Goal: Task Accomplishment & Management: Manage account settings

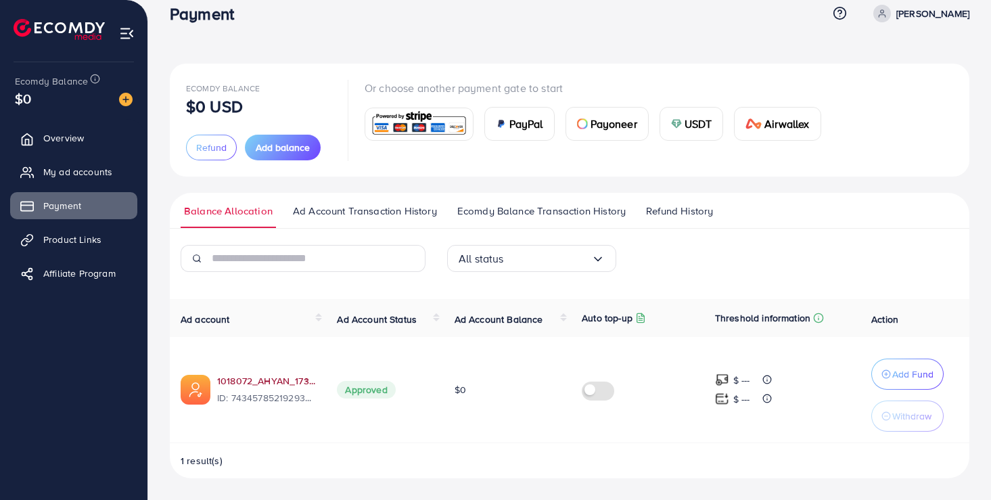
scroll to position [20, 0]
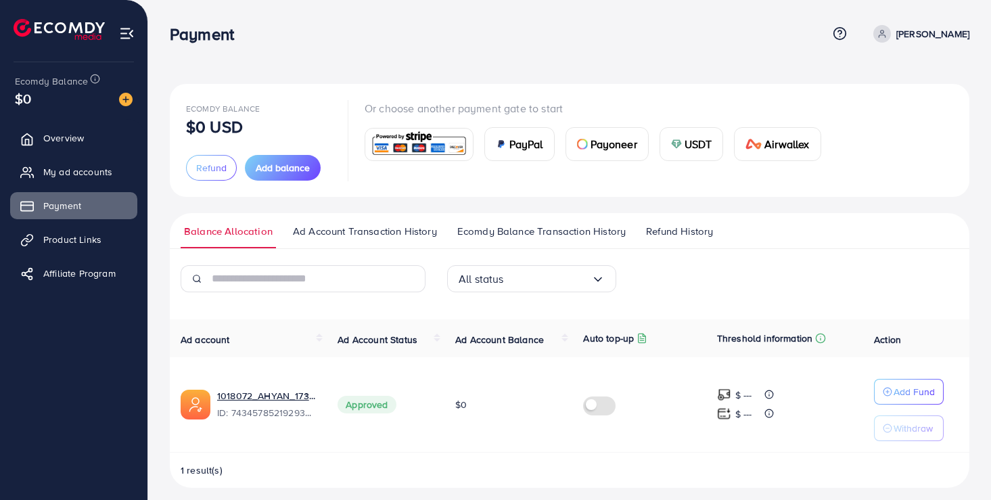
click at [664, 237] on span "Refund History" at bounding box center [679, 231] width 67 height 15
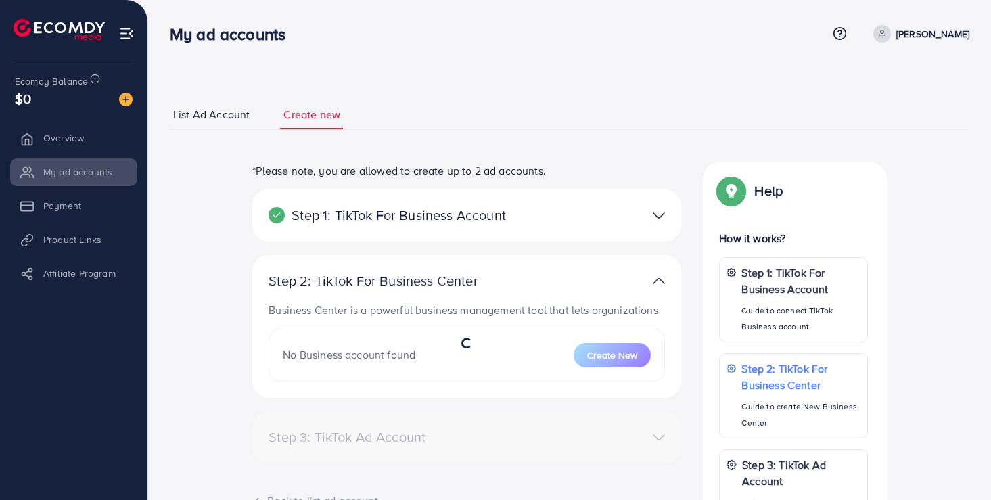
select select
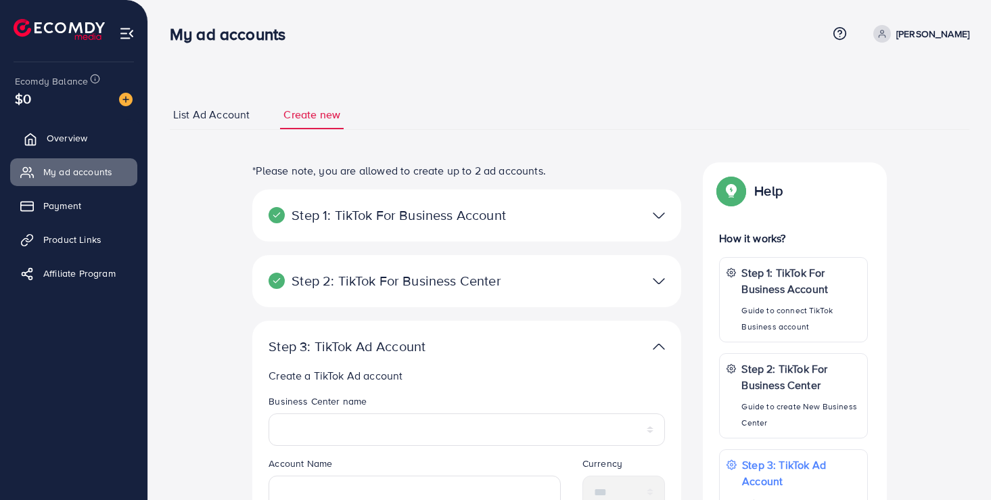
click at [90, 142] on link "Overview" at bounding box center [73, 137] width 127 height 27
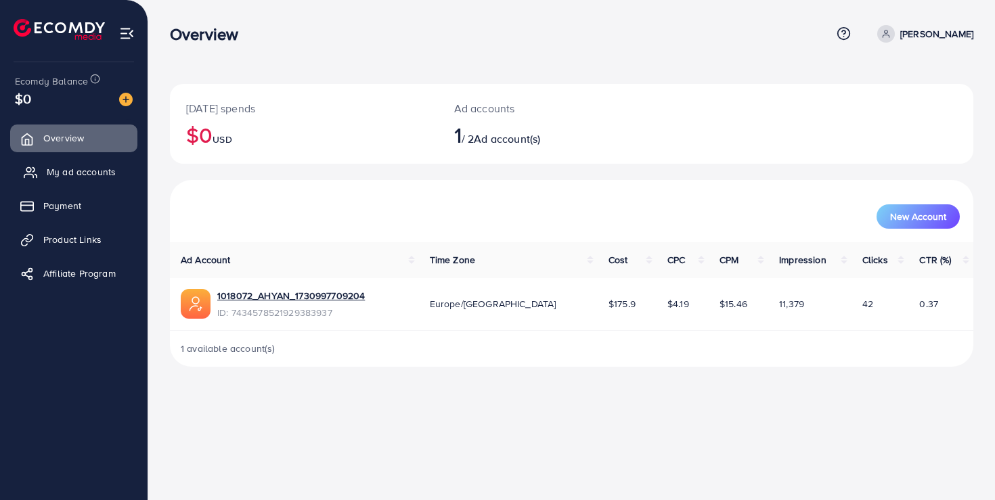
click at [73, 160] on link "My ad accounts" at bounding box center [73, 171] width 127 height 27
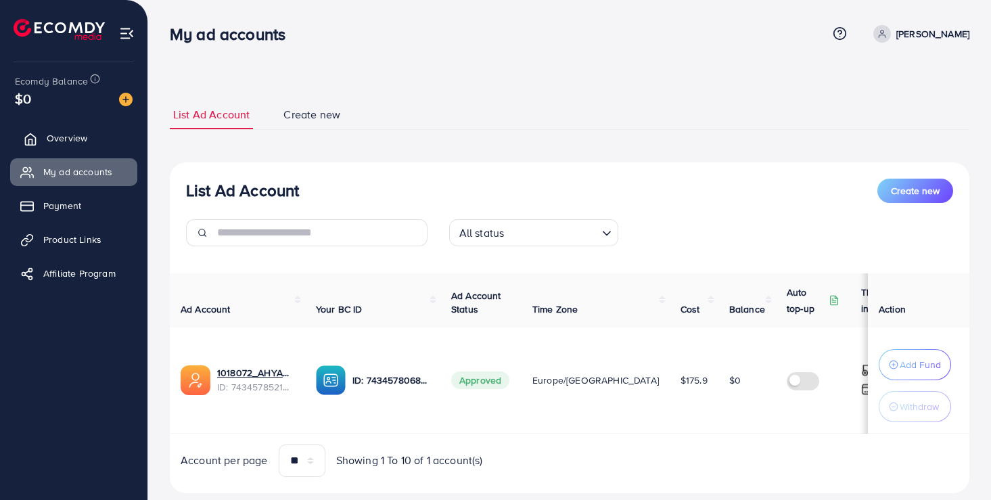
click at [77, 147] on link "Overview" at bounding box center [73, 137] width 127 height 27
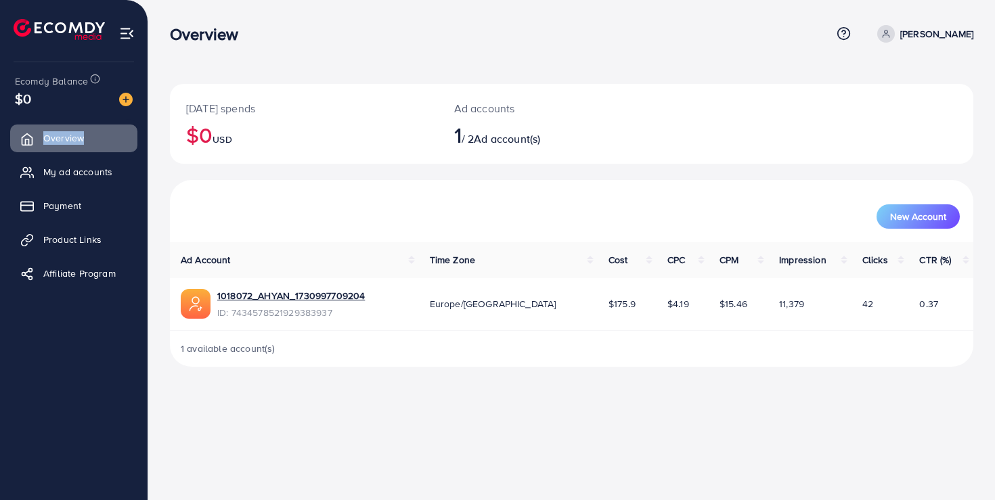
click at [792, 26] on div "Overview" at bounding box center [500, 34] width 661 height 20
click at [801, 45] on div "Overview Help Center Contact Support Term and policy About Us Nazneen Akhtar Pr…" at bounding box center [571, 34] width 803 height 37
click at [74, 168] on span "My ad accounts" at bounding box center [81, 172] width 69 height 14
click at [81, 172] on span "My ad accounts" at bounding box center [81, 172] width 69 height 14
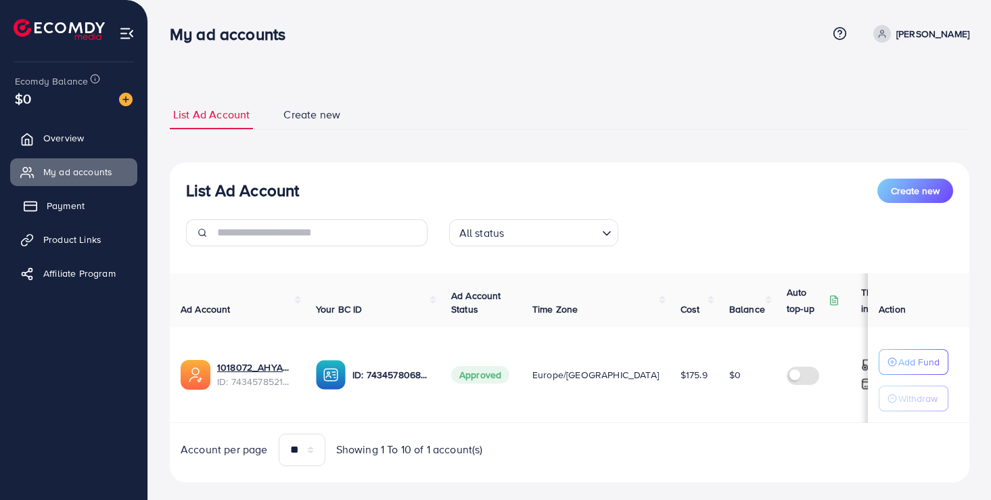
click at [75, 216] on link "Payment" at bounding box center [73, 205] width 127 height 27
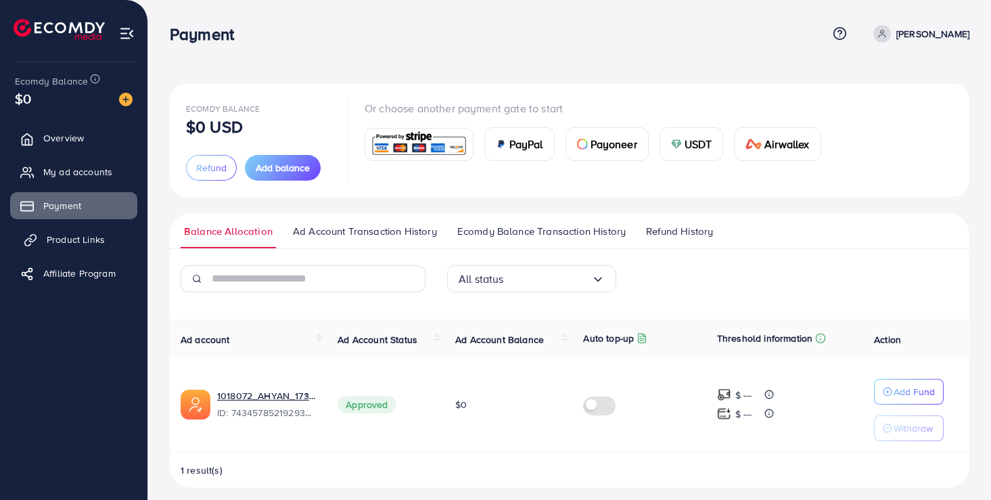
click at [76, 240] on span "Product Links" at bounding box center [76, 240] width 58 height 14
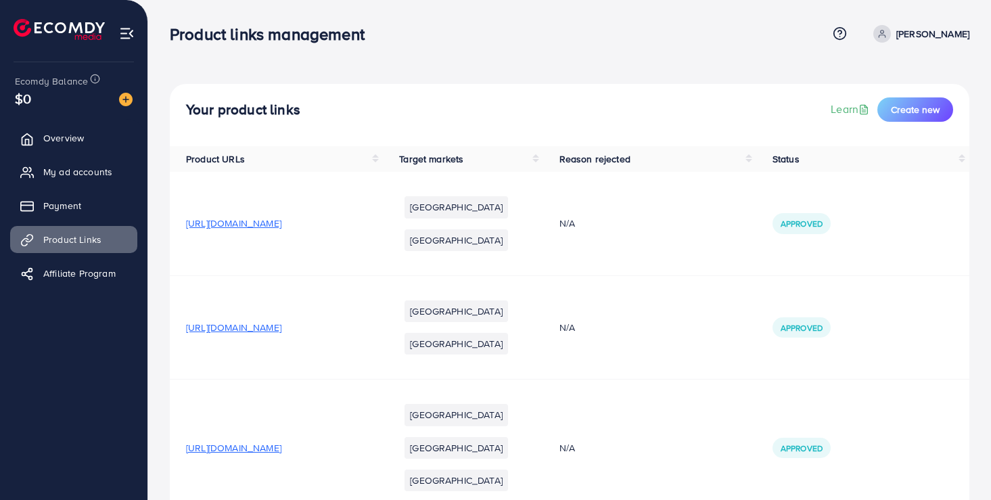
click at [76, 259] on ul "Overview My ad accounts Payment Product Links Affiliate Program" at bounding box center [74, 210] width 148 height 182
click at [77, 274] on span "Affiliate Program" at bounding box center [83, 274] width 72 height 14
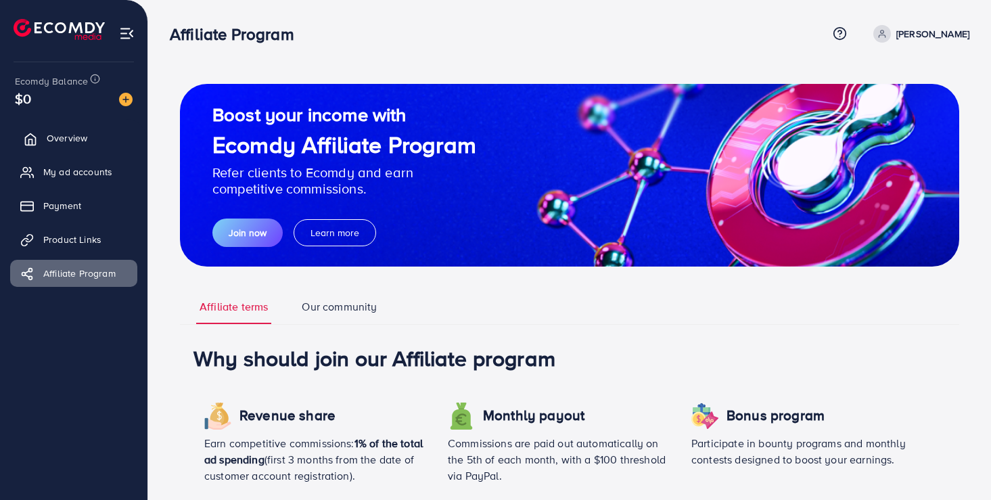
click at [51, 136] on span "Overview" at bounding box center [67, 138] width 41 height 14
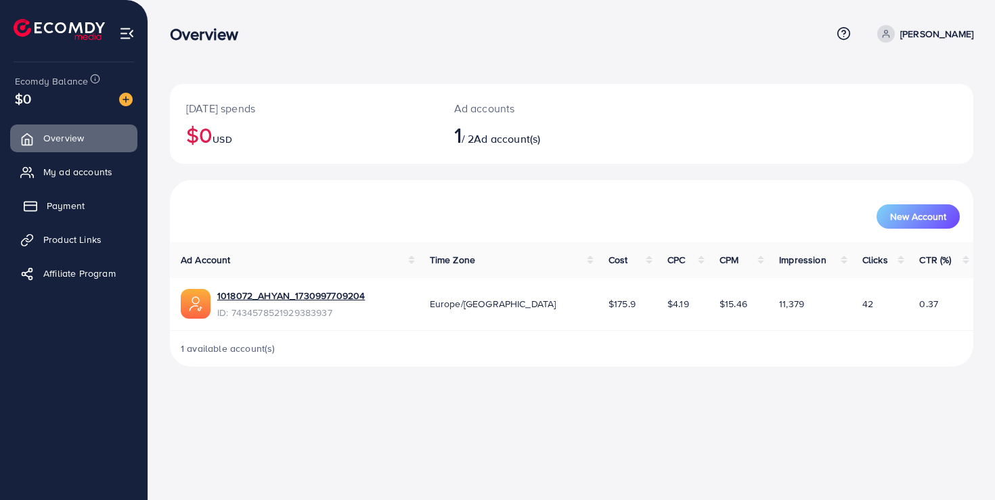
click at [71, 214] on link "Payment" at bounding box center [73, 205] width 127 height 27
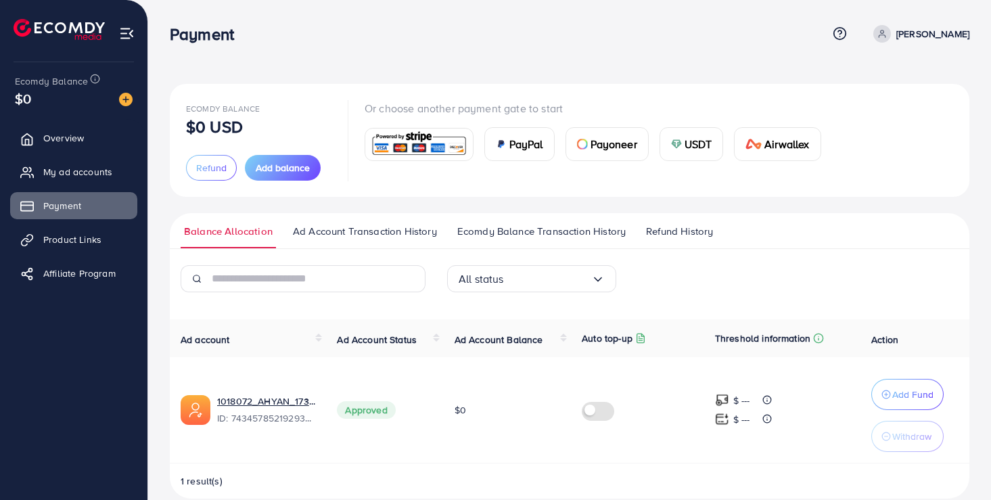
click at [691, 232] on span "Refund History" at bounding box center [679, 231] width 67 height 15
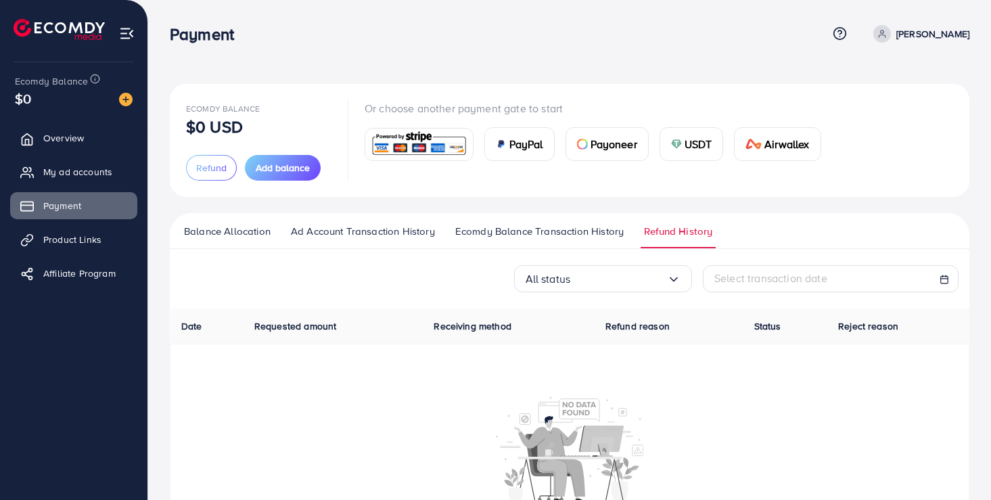
scroll to position [74, 0]
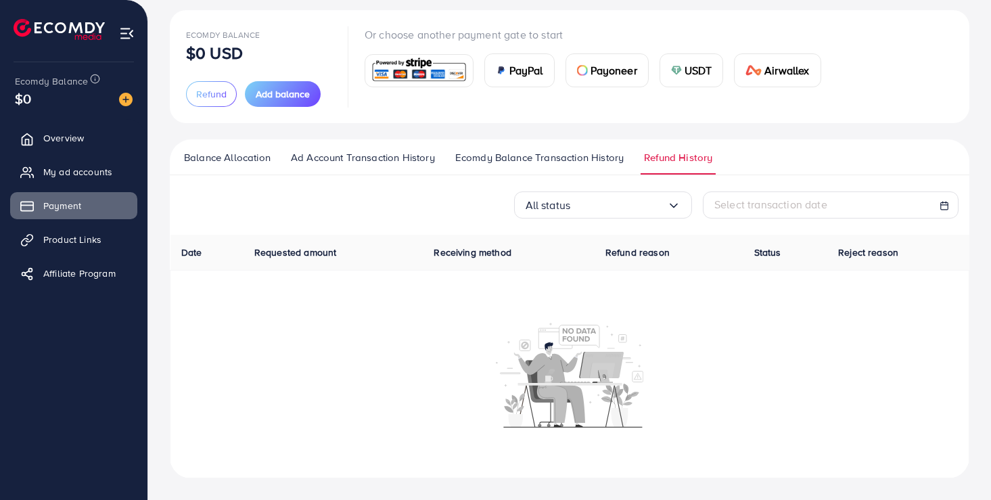
click at [587, 164] on span "Ecomdy Balance Transaction History" at bounding box center [539, 157] width 168 height 15
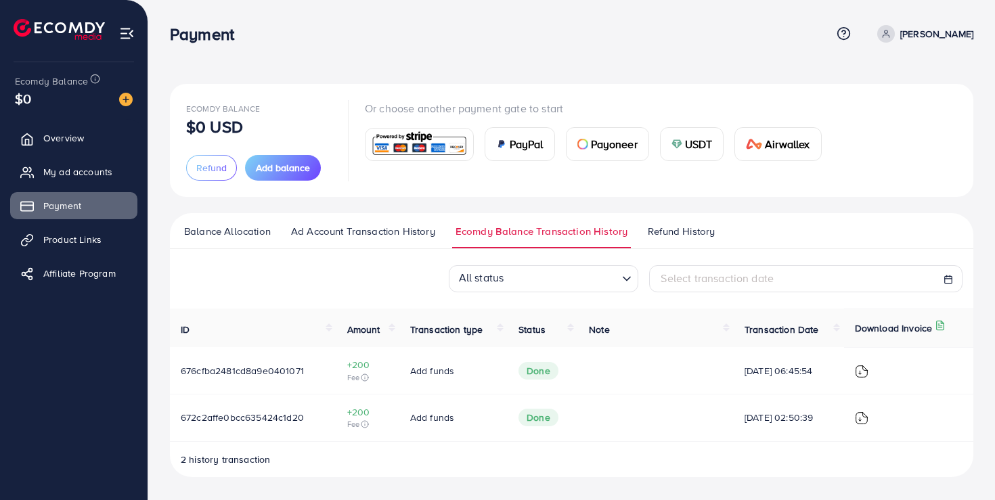
click at [677, 240] on link "Refund History" at bounding box center [681, 236] width 74 height 24
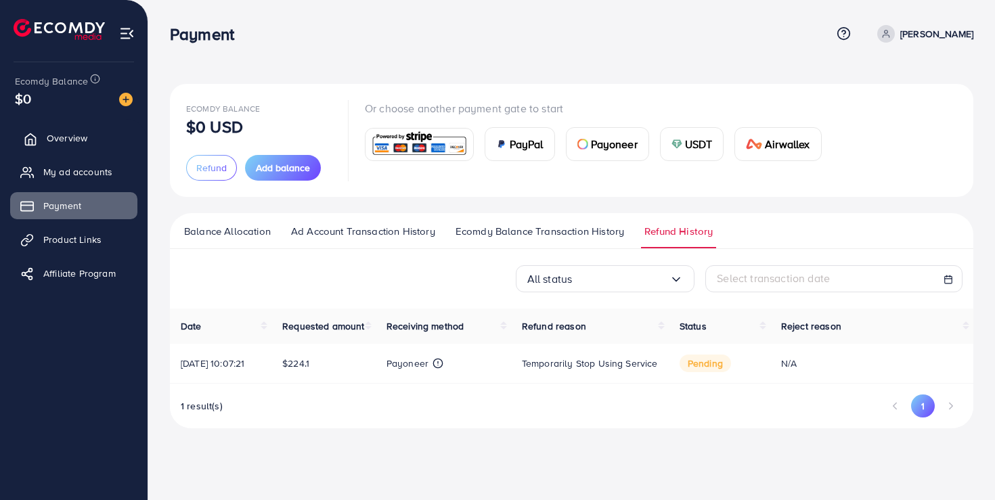
click at [100, 137] on link "Overview" at bounding box center [73, 137] width 127 height 27
